Goal: Task Accomplishment & Management: Complete application form

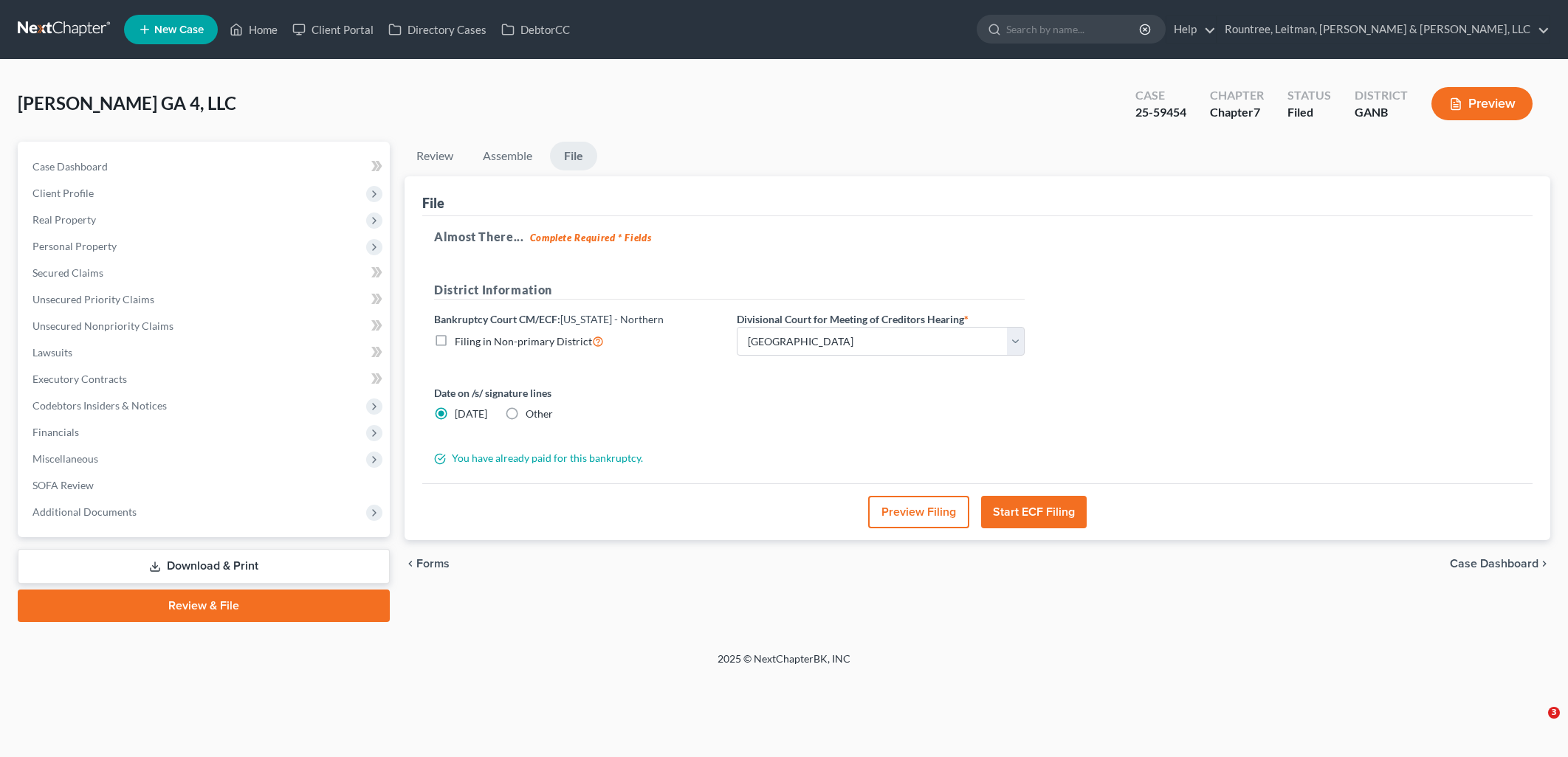
select select "0"
click at [328, 25] on link "Client Portal" at bounding box center [332, 29] width 96 height 27
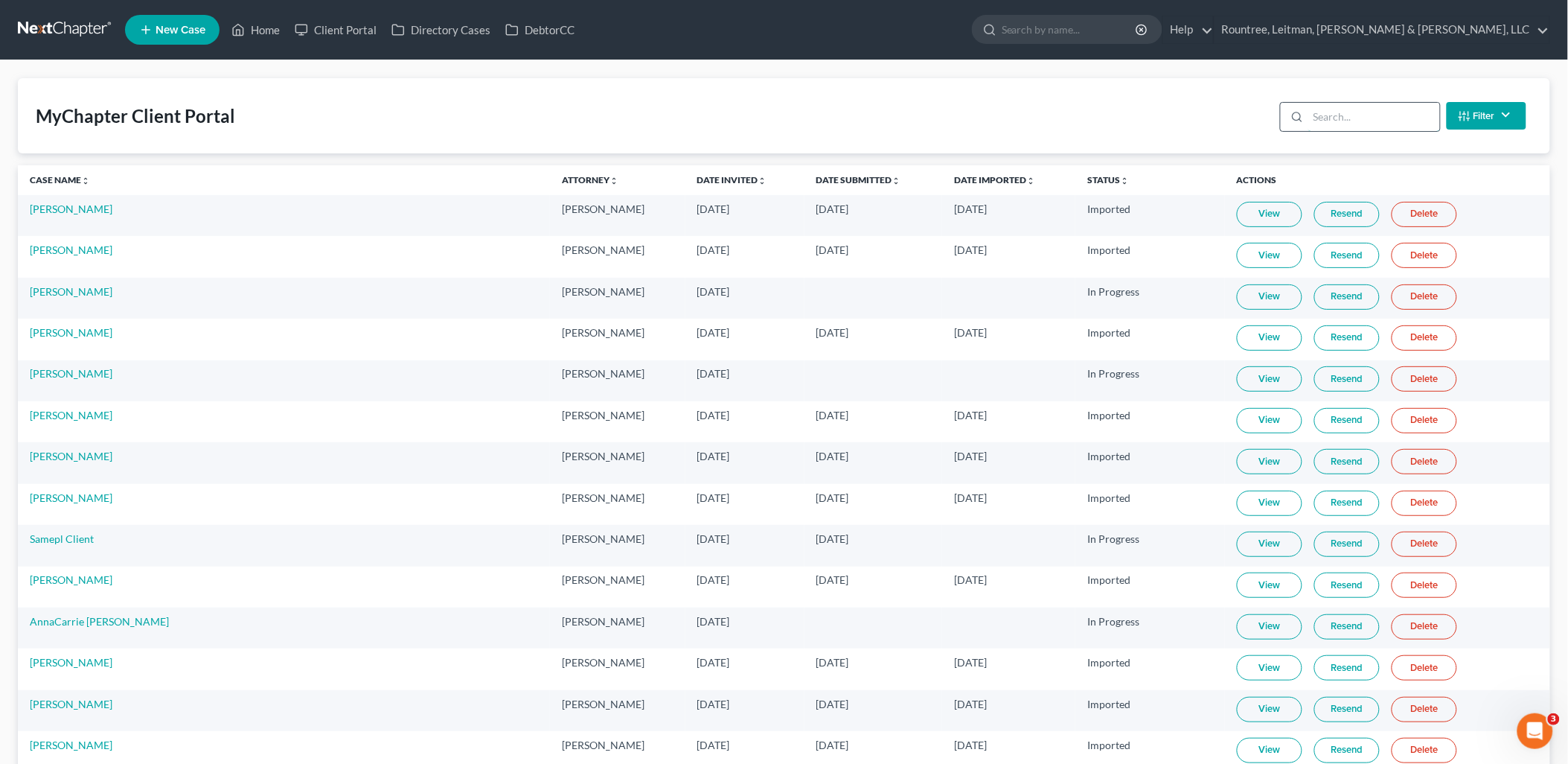
click at [1359, 114] on input "search" at bounding box center [1374, 116] width 132 height 29
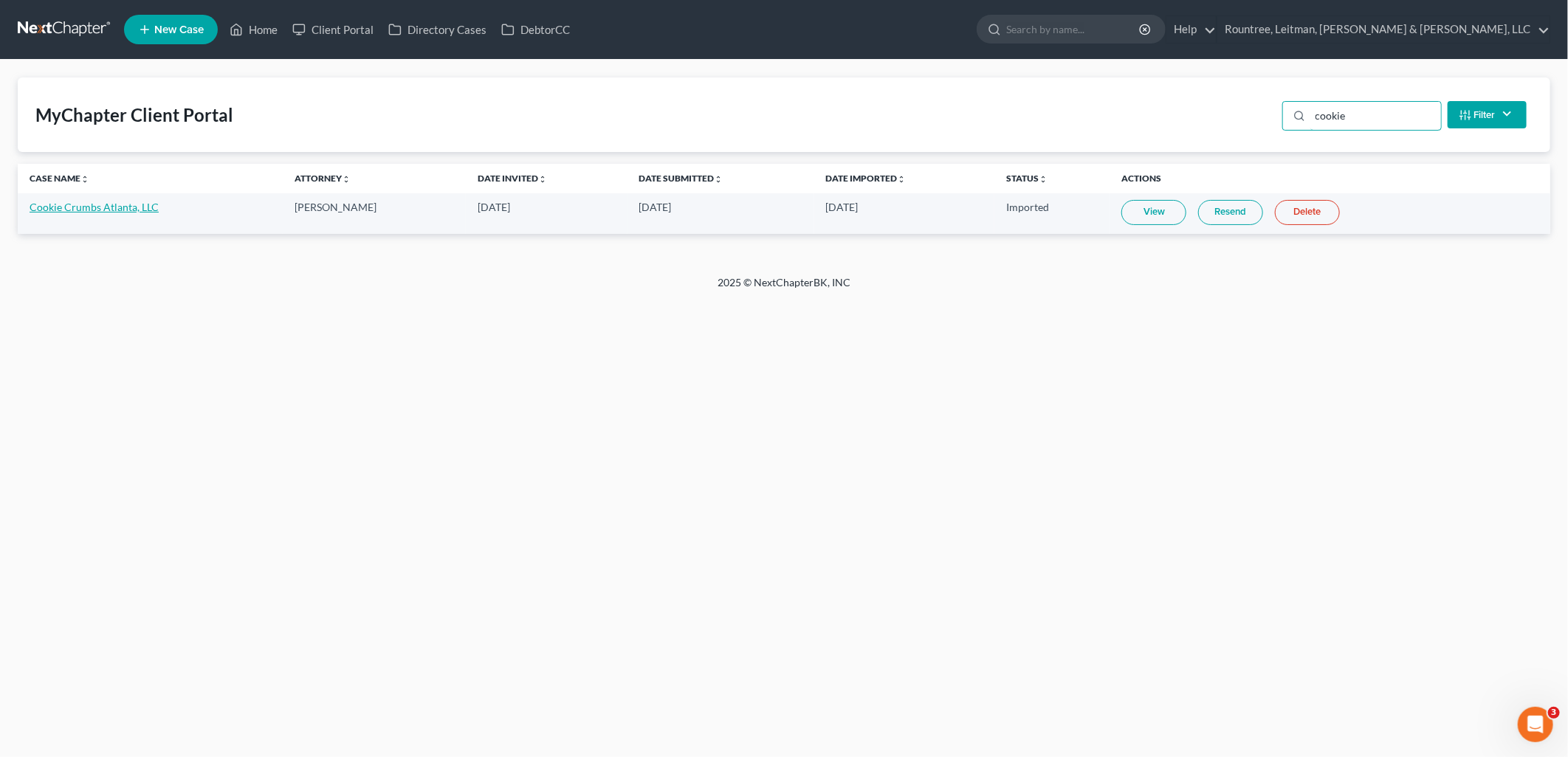
type input "cookie"
click at [121, 208] on link "Cookie Crumbs Atlanta, LLC" at bounding box center [93, 207] width 129 height 13
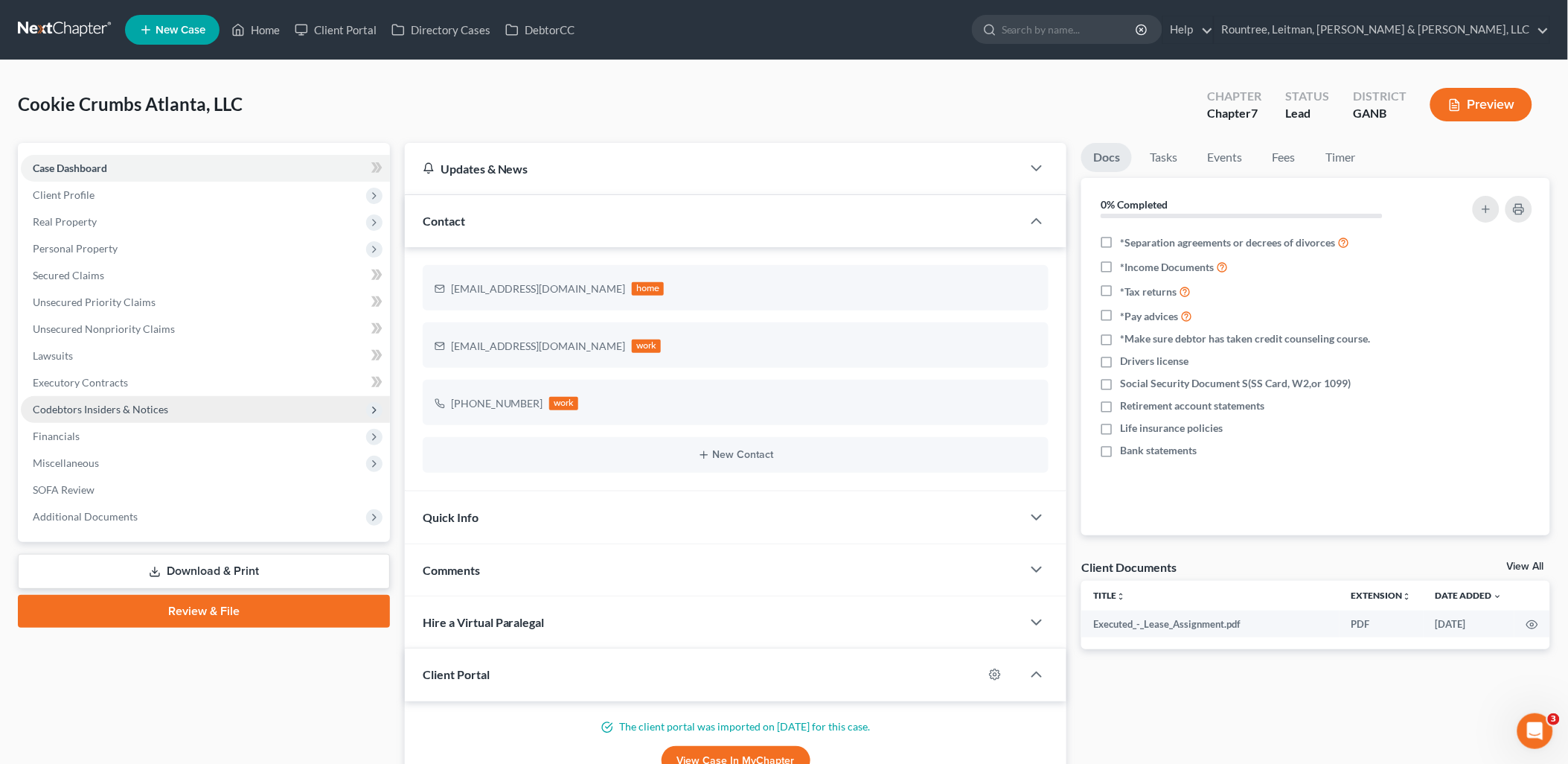
click at [154, 412] on span "Codebtors Insiders & Notices" at bounding box center [101, 410] width 136 height 13
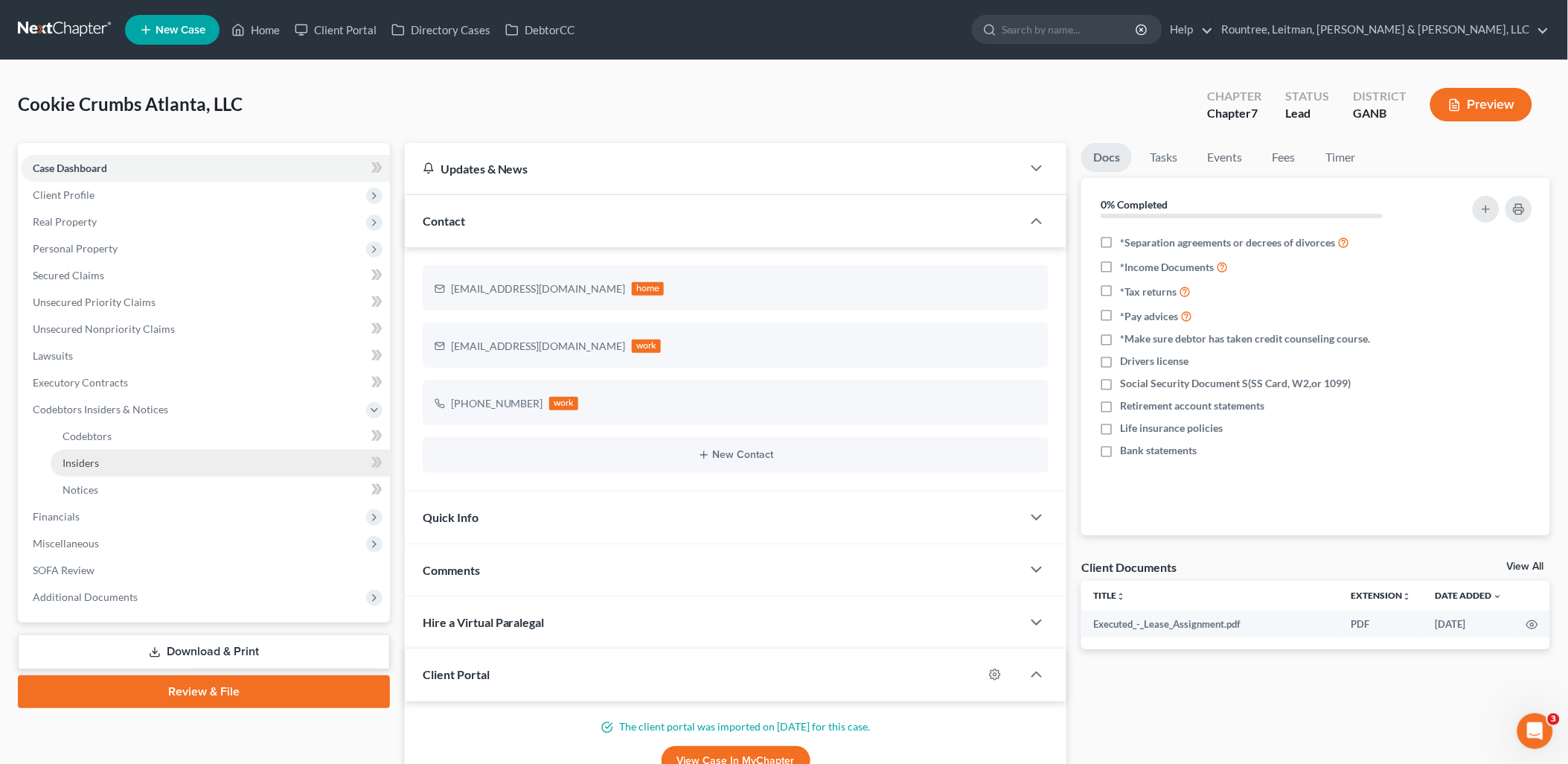
click at [137, 455] on link "Insiders" at bounding box center [220, 462] width 339 height 27
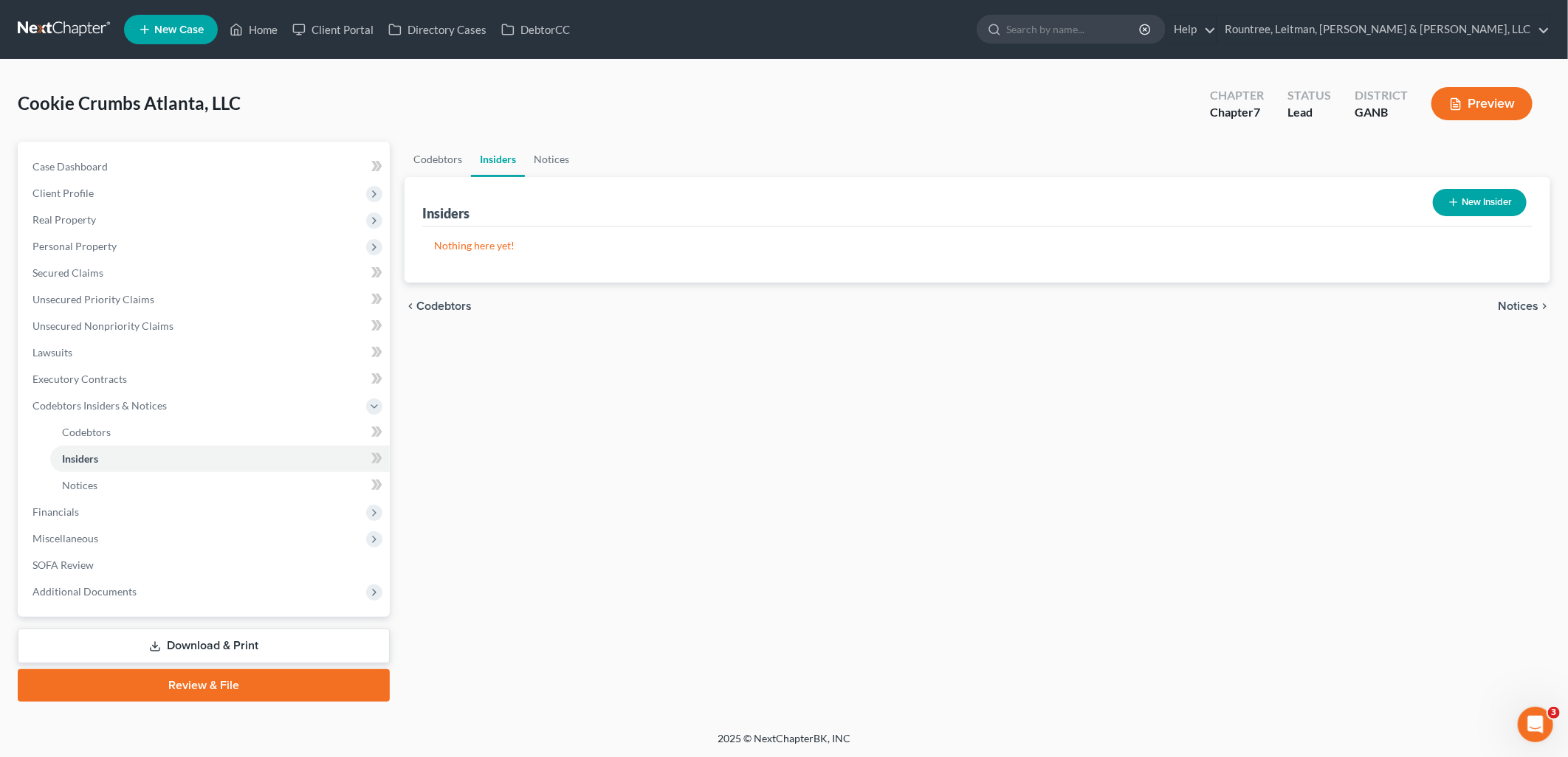
click at [1459, 193] on button "New Insider" at bounding box center [1479, 203] width 93 height 27
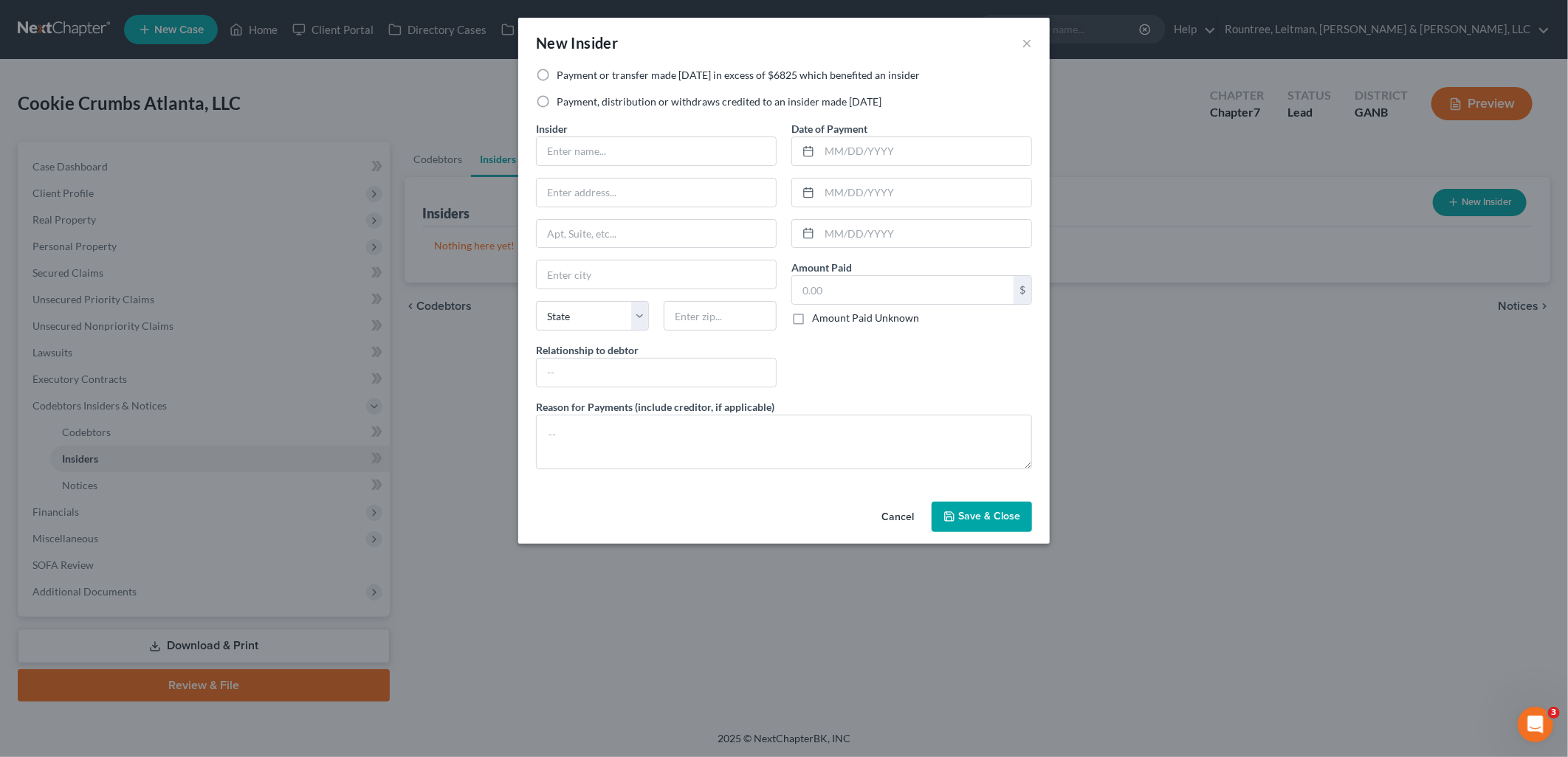
click at [556, 101] on label "Payment, distribution or withdraws credited to an insider made [DATE]" at bounding box center [718, 101] width 325 height 15
click at [563, 101] on input "Payment, distribution or withdraws credited to an insider made [DATE]" at bounding box center [567, 99] width 9 height 9
radio input "true"
click at [851, 293] on input "text" at bounding box center [903, 290] width 221 height 28
type input "26,980"
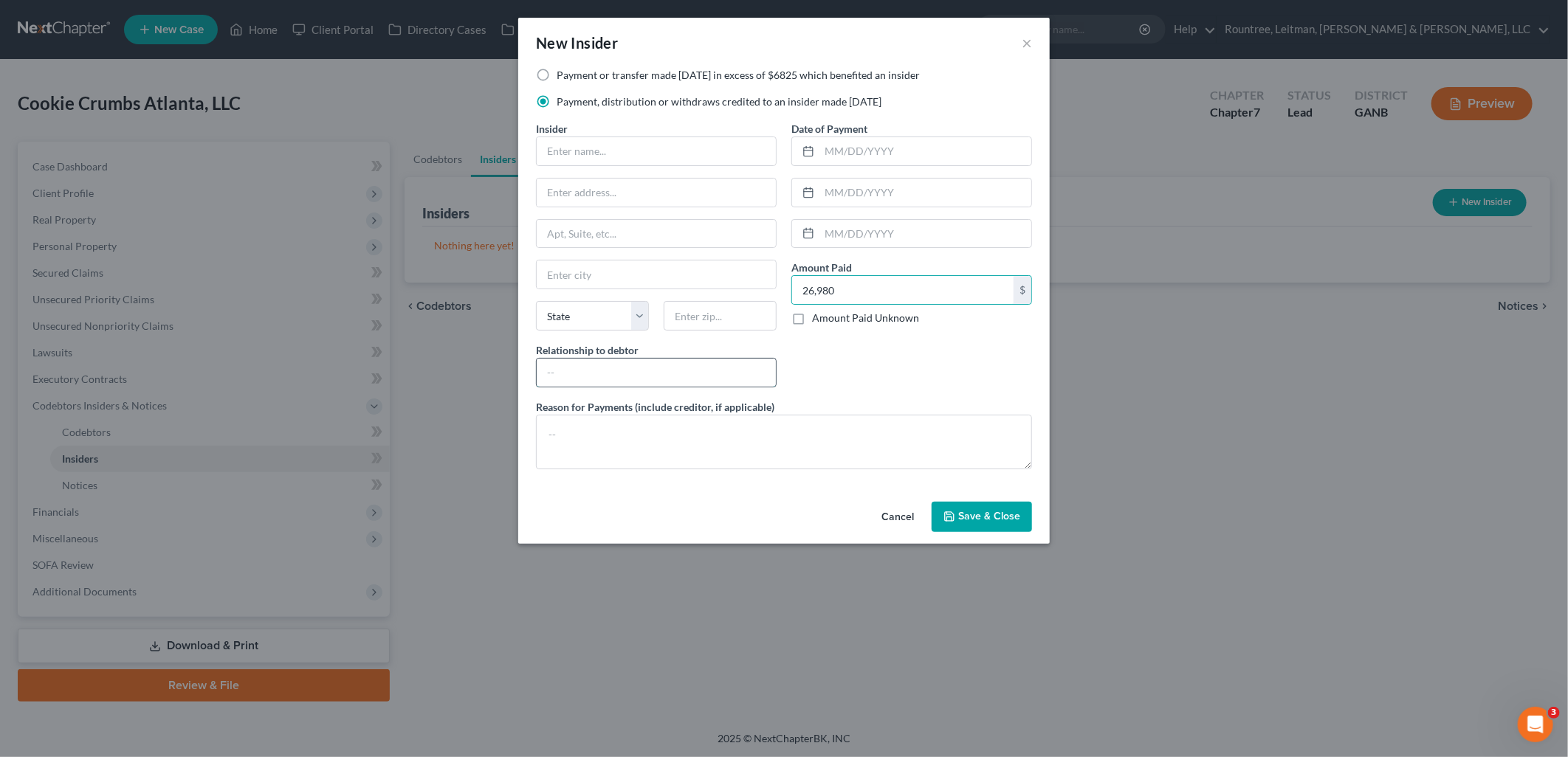
click at [650, 369] on input "text" at bounding box center [656, 372] width 239 height 28
type input "Sole Member"
click at [640, 141] on input "text" at bounding box center [656, 151] width 239 height 28
type input "[PERSON_NAME]"
click at [648, 437] on textarea at bounding box center [784, 442] width 496 height 55
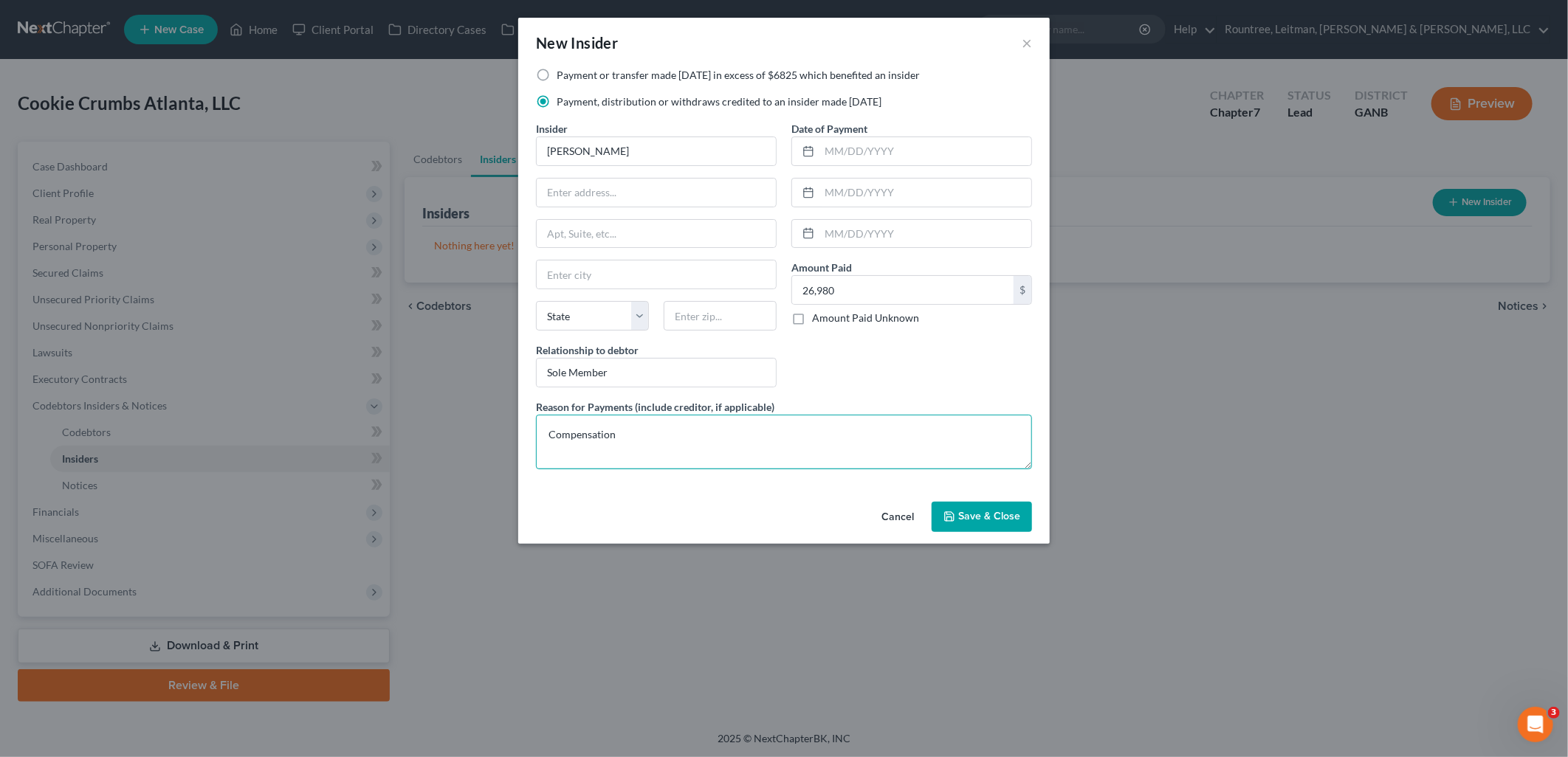
type textarea "Compensation"
click at [956, 509] on button "Save & Close" at bounding box center [982, 517] width 101 height 31
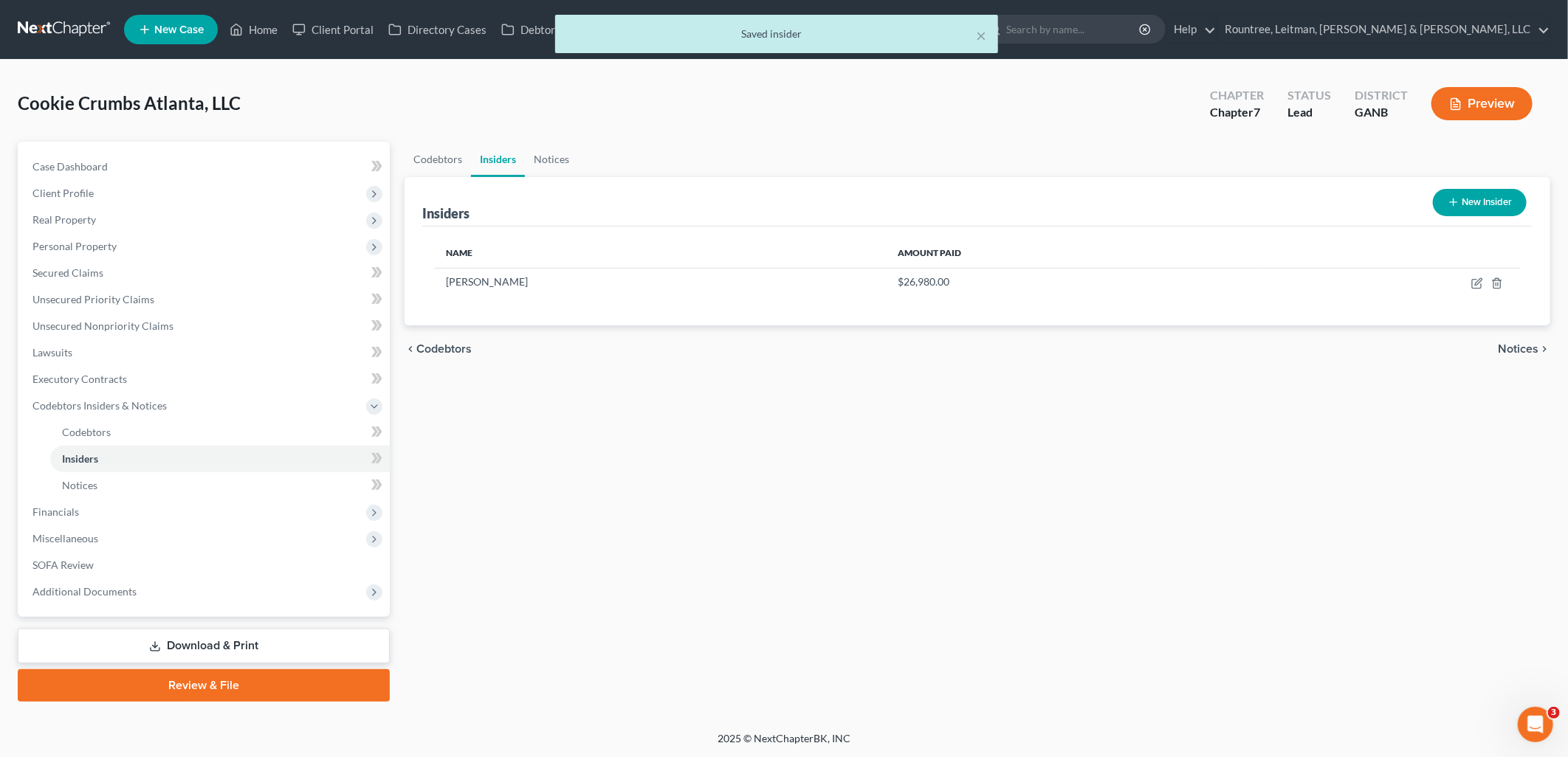
click at [1464, 195] on button "New Insider" at bounding box center [1479, 203] width 93 height 27
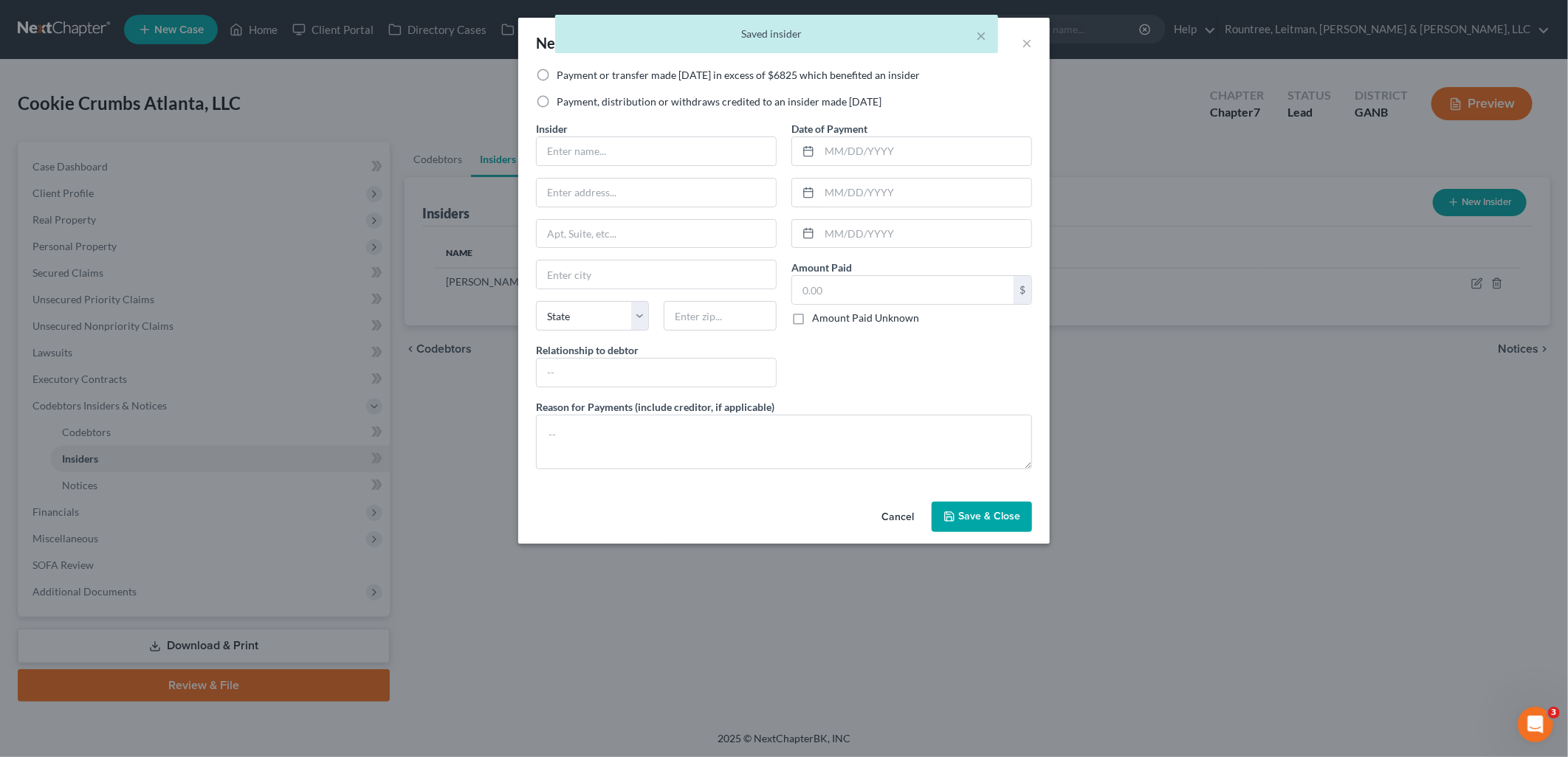
click at [556, 74] on label "Payment or transfer made [DATE] in excess of $6825 which benefited an insider" at bounding box center [737, 75] width 363 height 15
click at [563, 74] on input "Payment or transfer made [DATE] in excess of $6825 which benefited an insider" at bounding box center [567, 72] width 9 height 9
radio input "true"
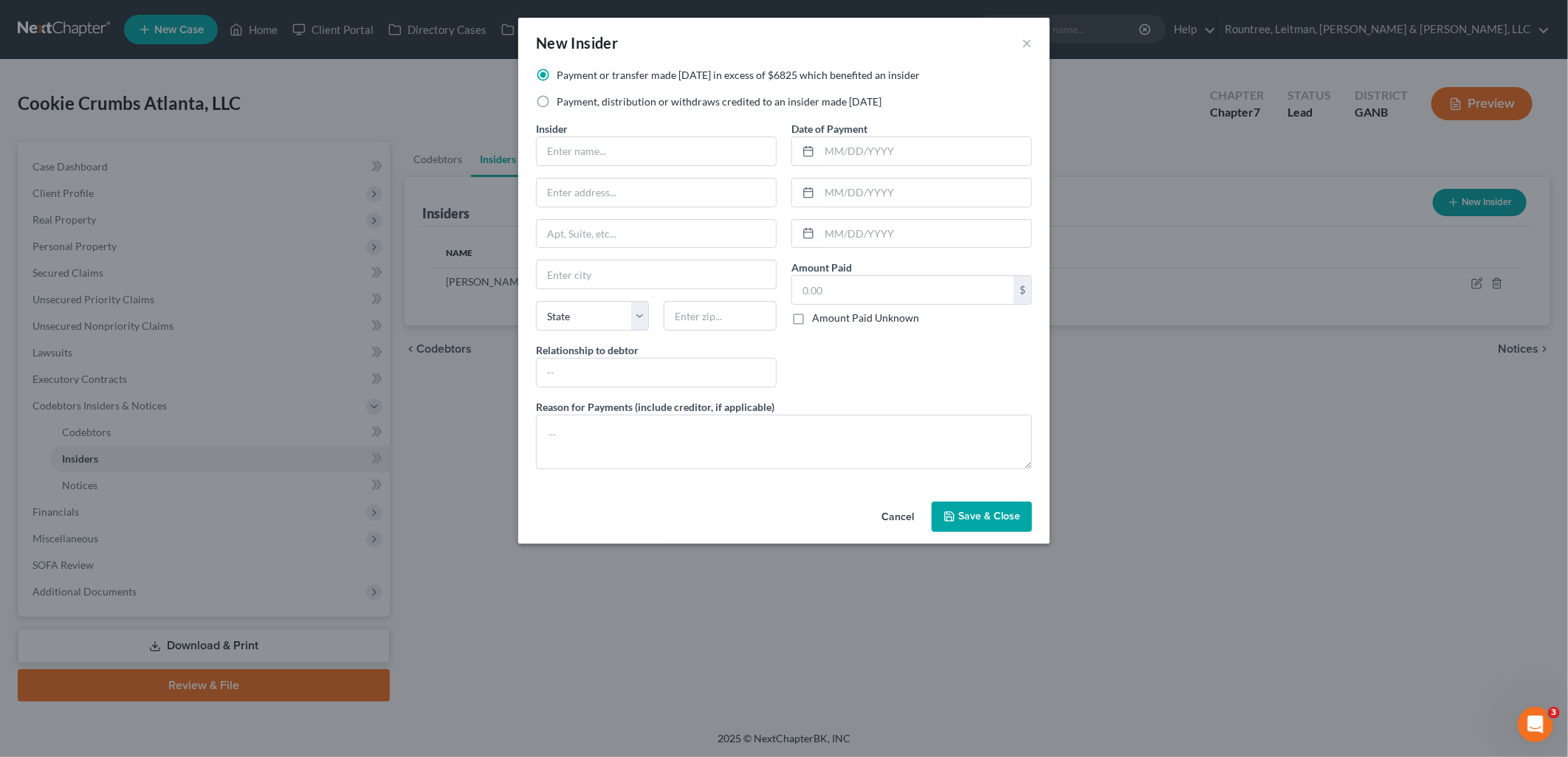
click at [1010, 510] on button "Save & Close" at bounding box center [982, 517] width 101 height 31
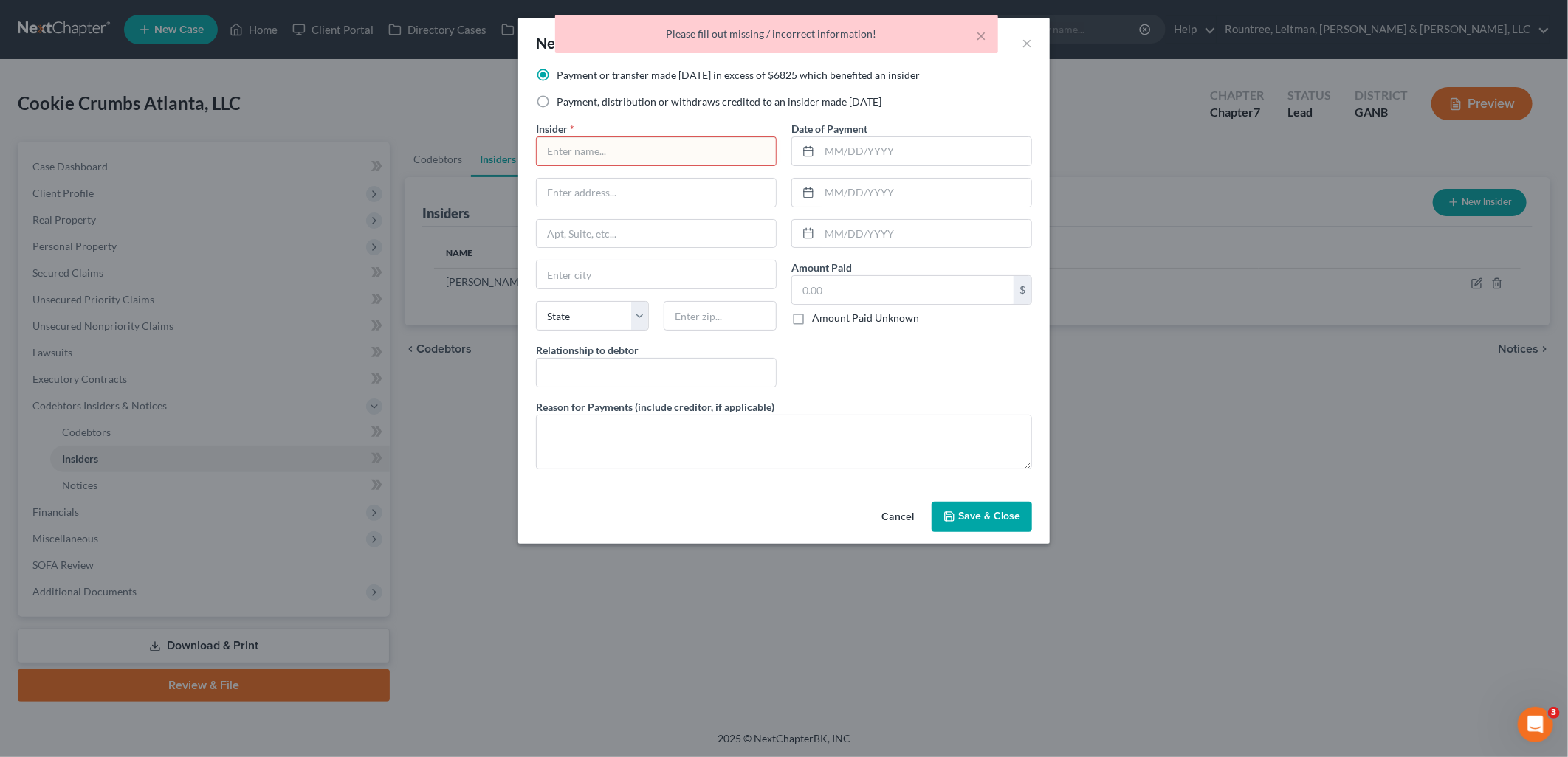
click at [1031, 42] on div "× Please fill out missing / incorrect information!" at bounding box center [777, 37] width 1568 height 46
click at [1028, 42] on div "× Please fill out missing / incorrect information!" at bounding box center [777, 37] width 1568 height 46
click at [1023, 46] on div "× Please fill out missing / incorrect information!" at bounding box center [777, 37] width 1568 height 46
click at [897, 513] on button "Cancel" at bounding box center [897, 517] width 56 height 29
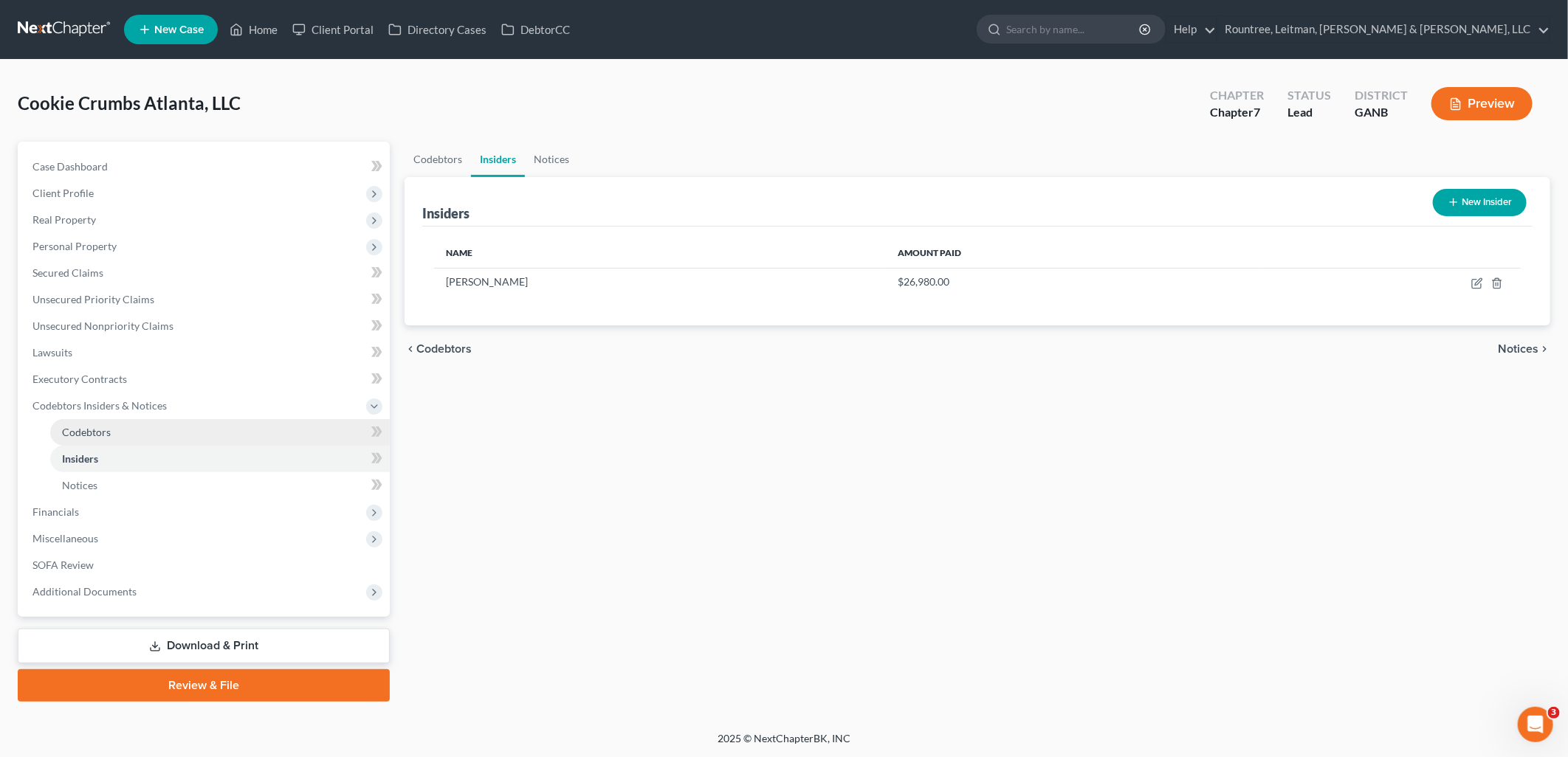
click at [136, 433] on link "Codebtors" at bounding box center [220, 432] width 339 height 27
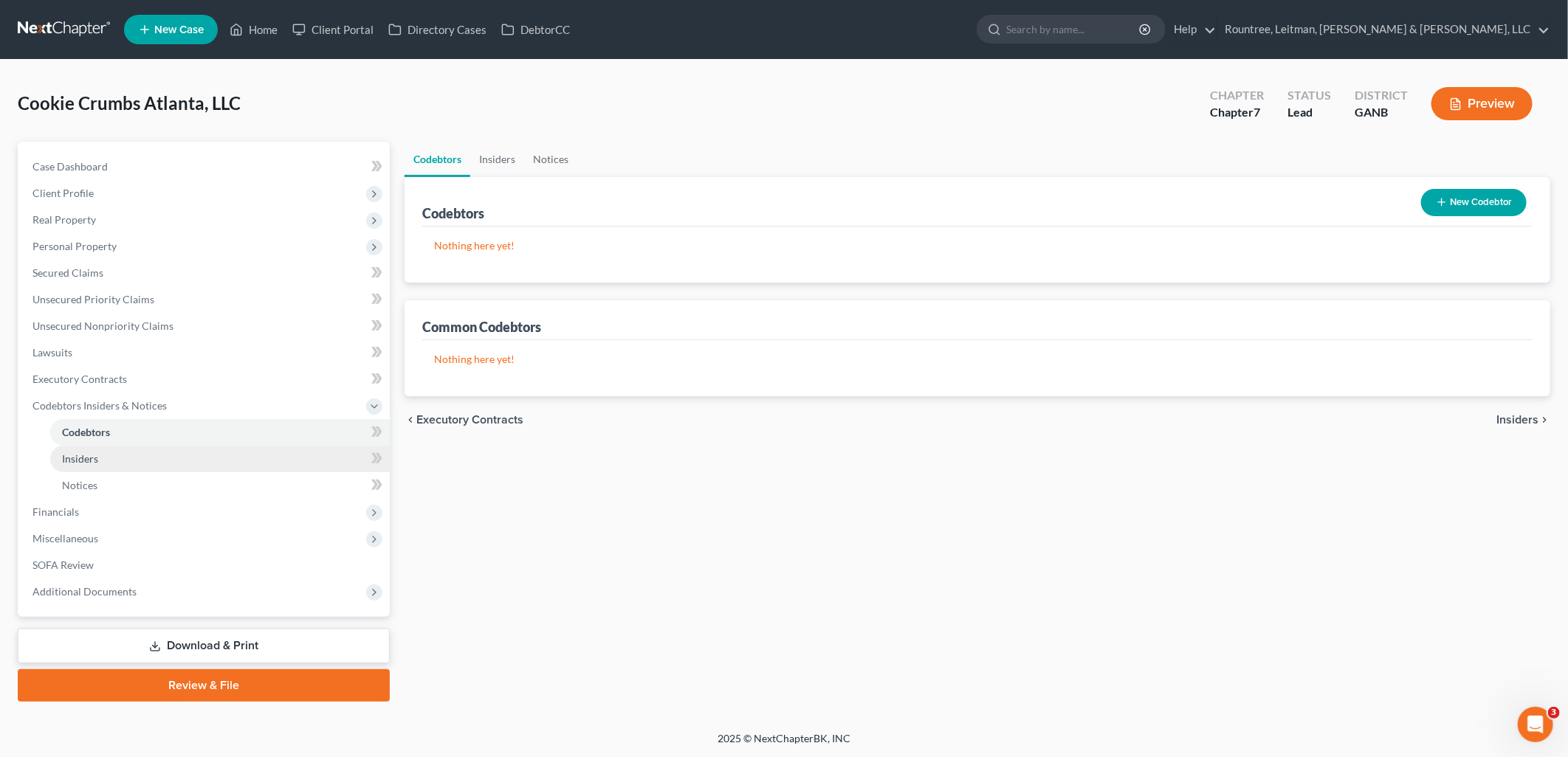
click at [136, 461] on link "Insiders" at bounding box center [220, 458] width 339 height 27
